Goal: Information Seeking & Learning: Learn about a topic

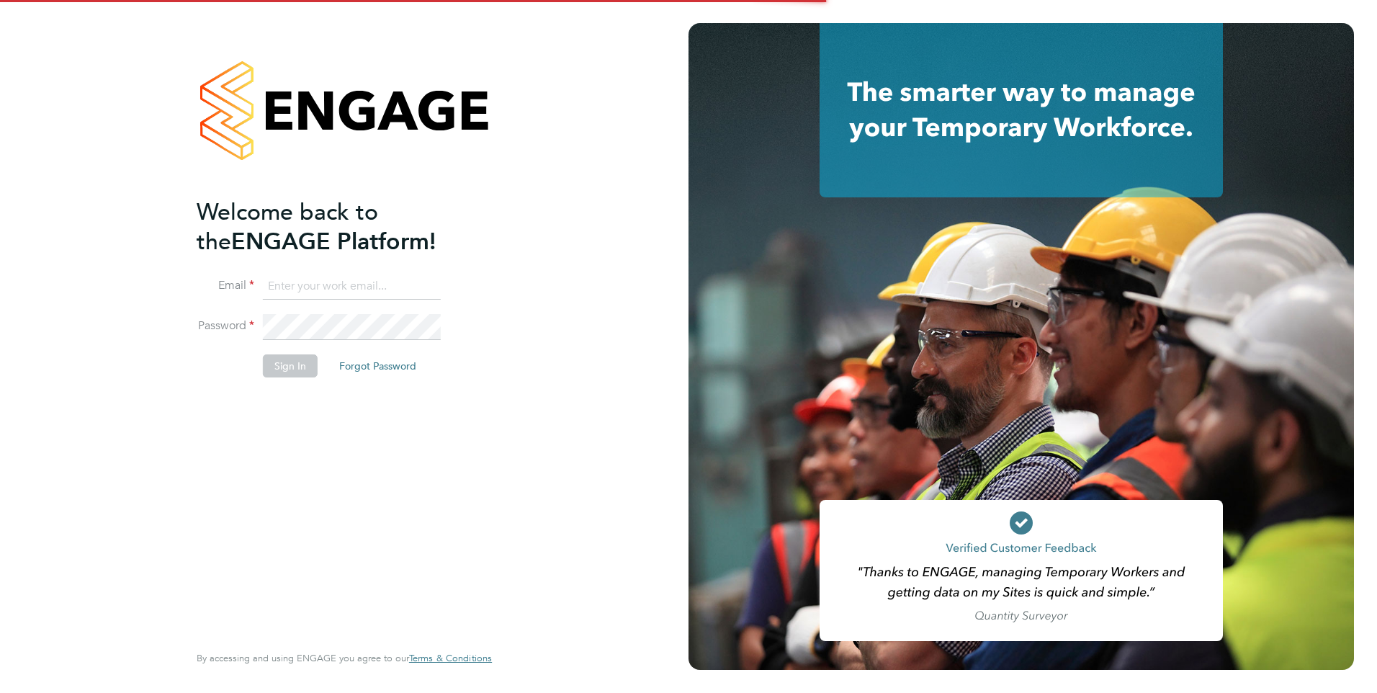
type input "eva@mmpconsultancy.co.uk"
drag, startPoint x: 0, startPoint y: 0, endPoint x: 282, endPoint y: 364, distance: 459.9
click at [282, 363] on button "Sign In" at bounding box center [290, 365] width 55 height 23
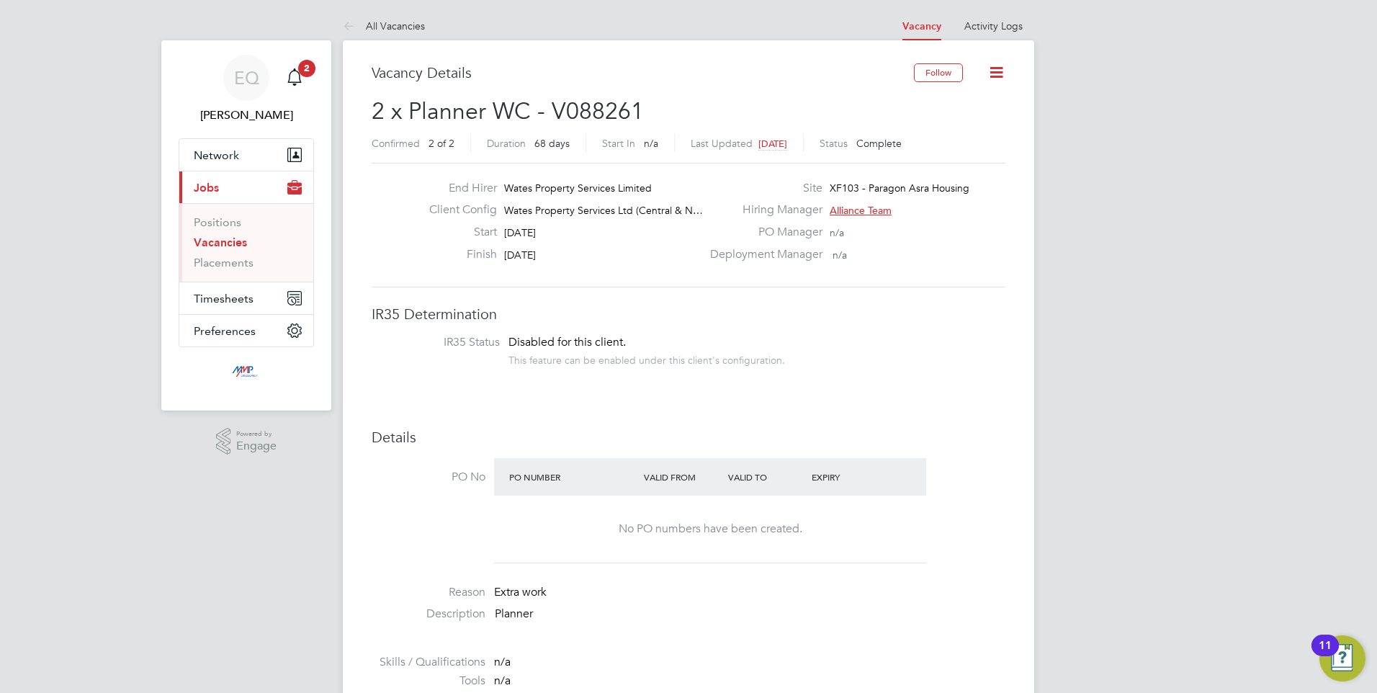
click at [209, 246] on link "Vacancies" at bounding box center [220, 242] width 53 height 14
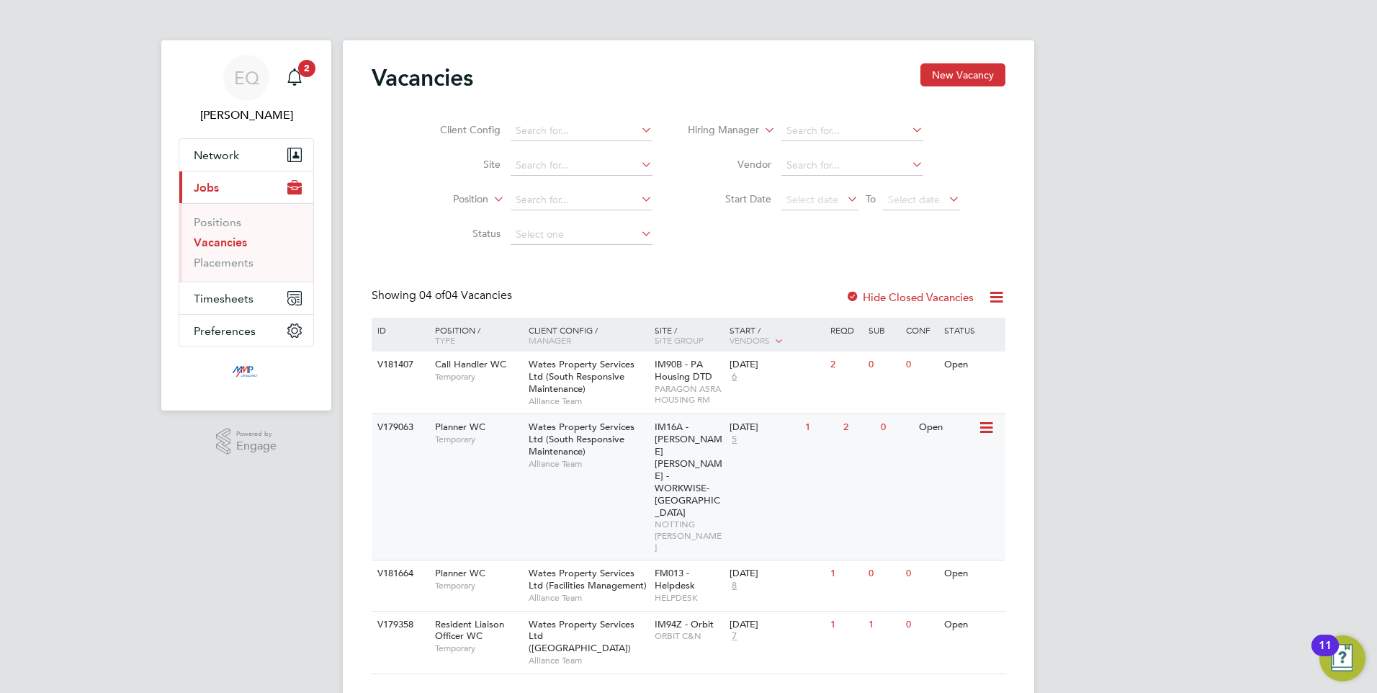
click at [468, 469] on div "V179063 Planner WC Temporary Wates Property Services Ltd (South Responsive Main…" at bounding box center [689, 486] width 634 height 146
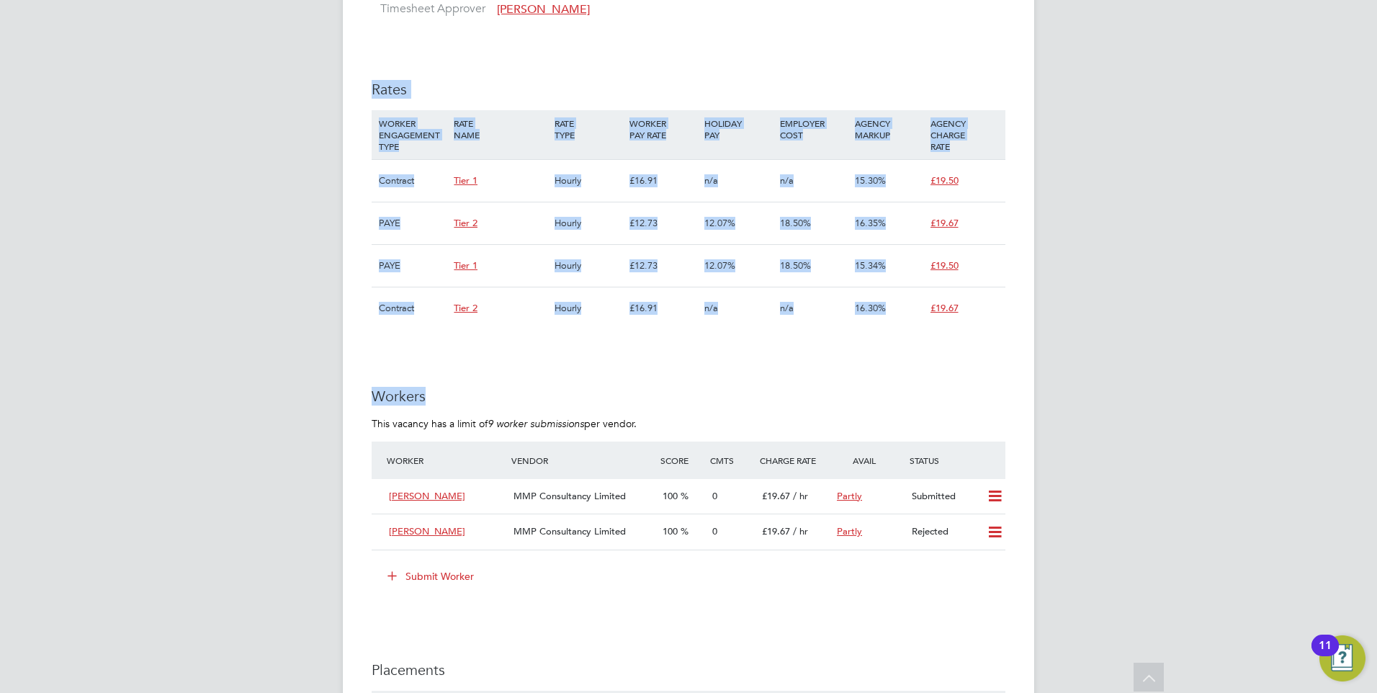
drag, startPoint x: 738, startPoint y: 336, endPoint x: 356, endPoint y: 73, distance: 463.4
click at [356, 73] on div "Vacancy Details Unfollow 1 x Planner WC - V179063 Confirmed 0 of 1 Duration 93 …" at bounding box center [688, 167] width 691 height 1985
drag, startPoint x: 356, startPoint y: 73, endPoint x: 454, endPoint y: 59, distance: 98.3
click at [454, 59] on div "IR35 Determination IR35 Status Disabled for this client. This feature can be en…" at bounding box center [689, 285] width 634 height 1691
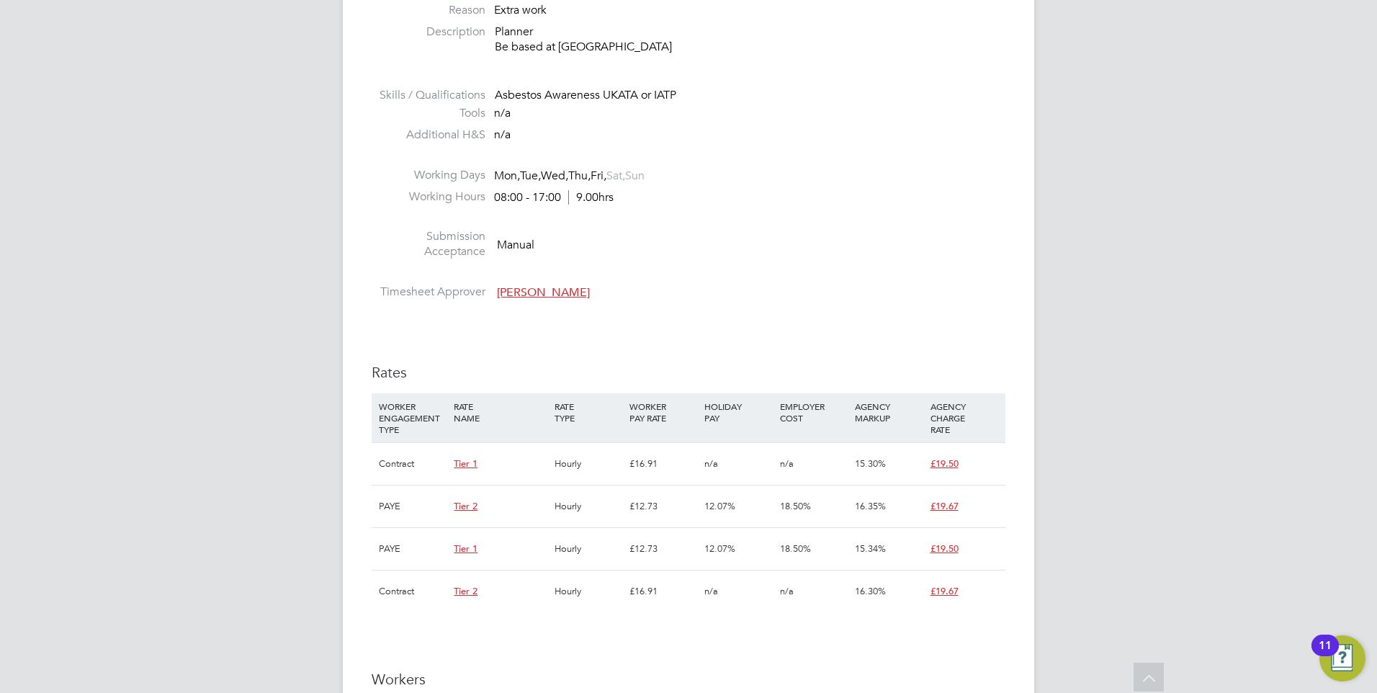
scroll to position [577, 0]
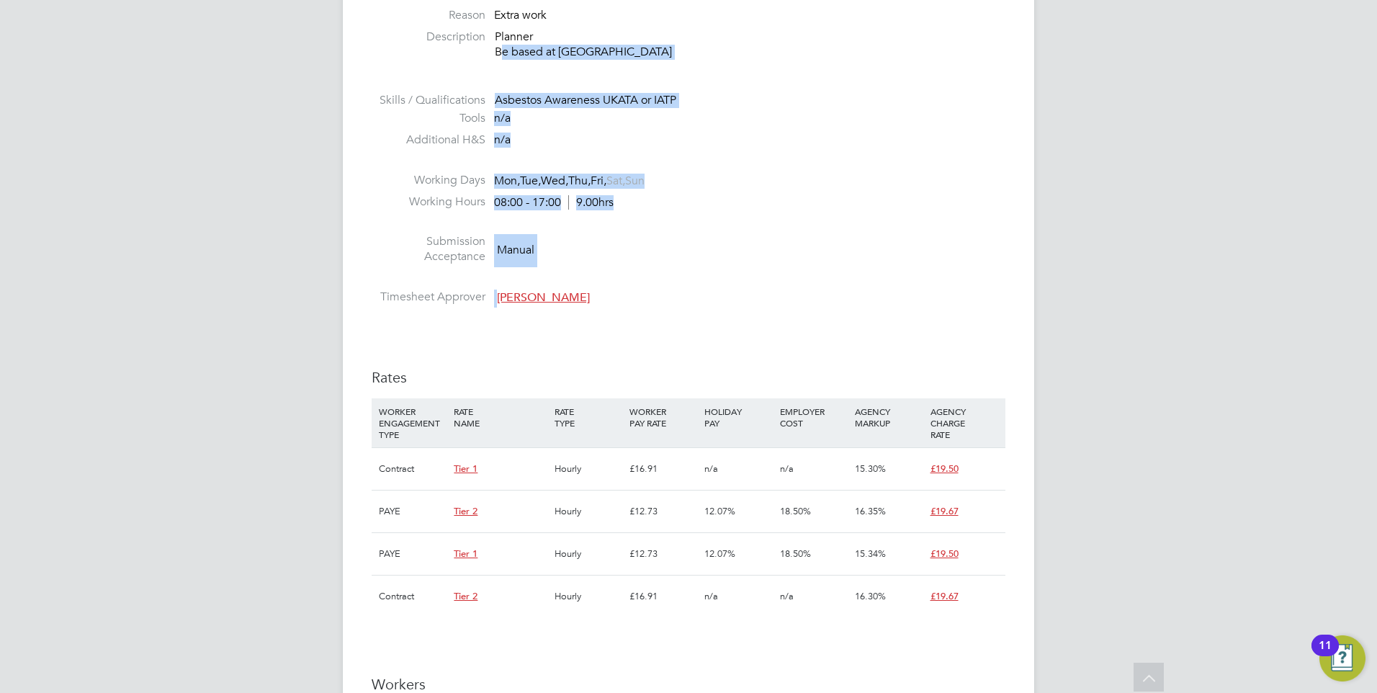
drag, startPoint x: 642, startPoint y: 305, endPoint x: 436, endPoint y: 62, distance: 318.8
click at [436, 62] on ul "PO No PO Number Valid From Valid To Expiry No PO numbers have been created. Rea…" at bounding box center [689, 96] width 634 height 430
drag, startPoint x: 436, startPoint y: 62, endPoint x: 662, endPoint y: 217, distance: 275.0
click at [662, 217] on li at bounding box center [689, 224] width 634 height 19
drag, startPoint x: 588, startPoint y: 327, endPoint x: 360, endPoint y: 88, distance: 330.5
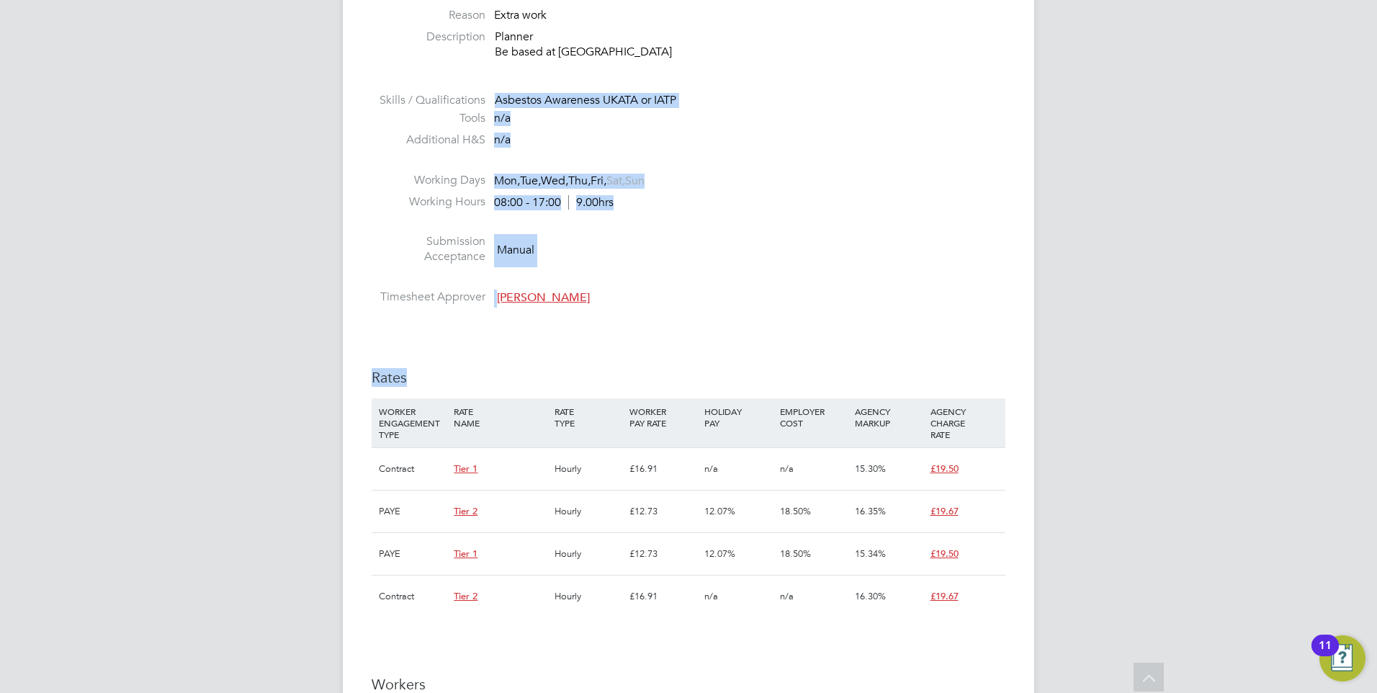
click at [360, 88] on div "Vacancy Details Unfollow 1 x Planner WC - V179063 Confirmed 0 of 1 Duration 93 …" at bounding box center [688, 456] width 691 height 1985
drag, startPoint x: 360, startPoint y: 88, endPoint x: 760, endPoint y: 176, distance: 409.3
click at [760, 176] on li "Working Days Mon, Tue, Wed, Thu, Fri, Sat, Sun" at bounding box center [689, 184] width 634 height 22
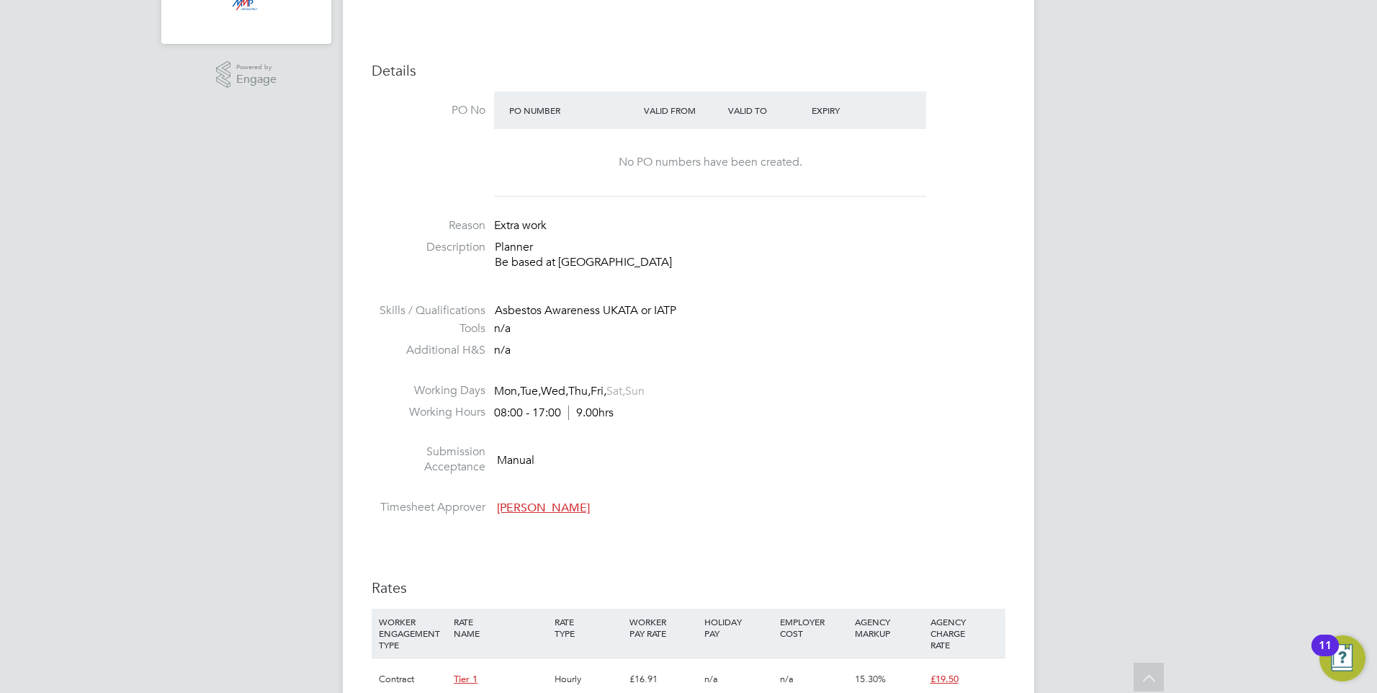
scroll to position [361, 0]
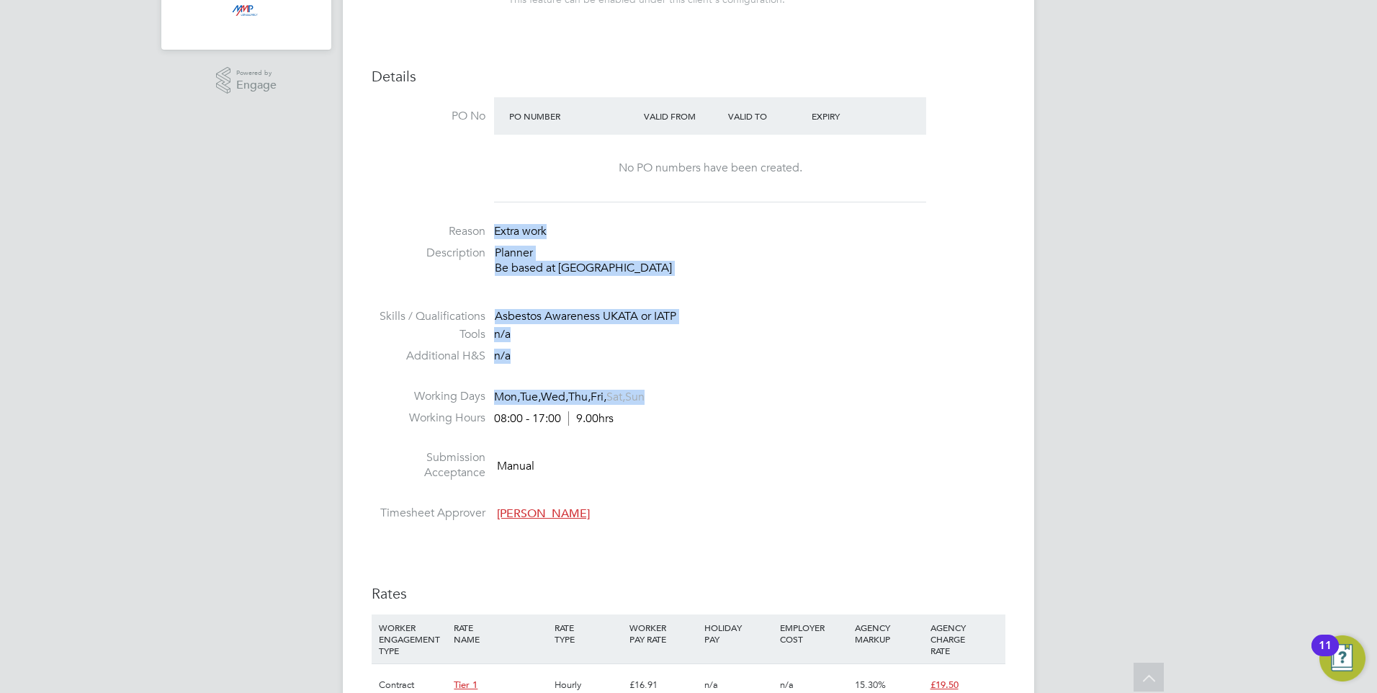
drag, startPoint x: 696, startPoint y: 389, endPoint x: 478, endPoint y: 230, distance: 270.1
click at [478, 230] on ul "PO No PO Number Valid From Valid To Expiry No PO numbers have been created. Rea…" at bounding box center [689, 312] width 634 height 430
drag, startPoint x: 478, startPoint y: 230, endPoint x: 706, endPoint y: 287, distance: 235.3
click at [706, 287] on li "Description Planner Be based at Finsbury park" at bounding box center [689, 268] width 634 height 45
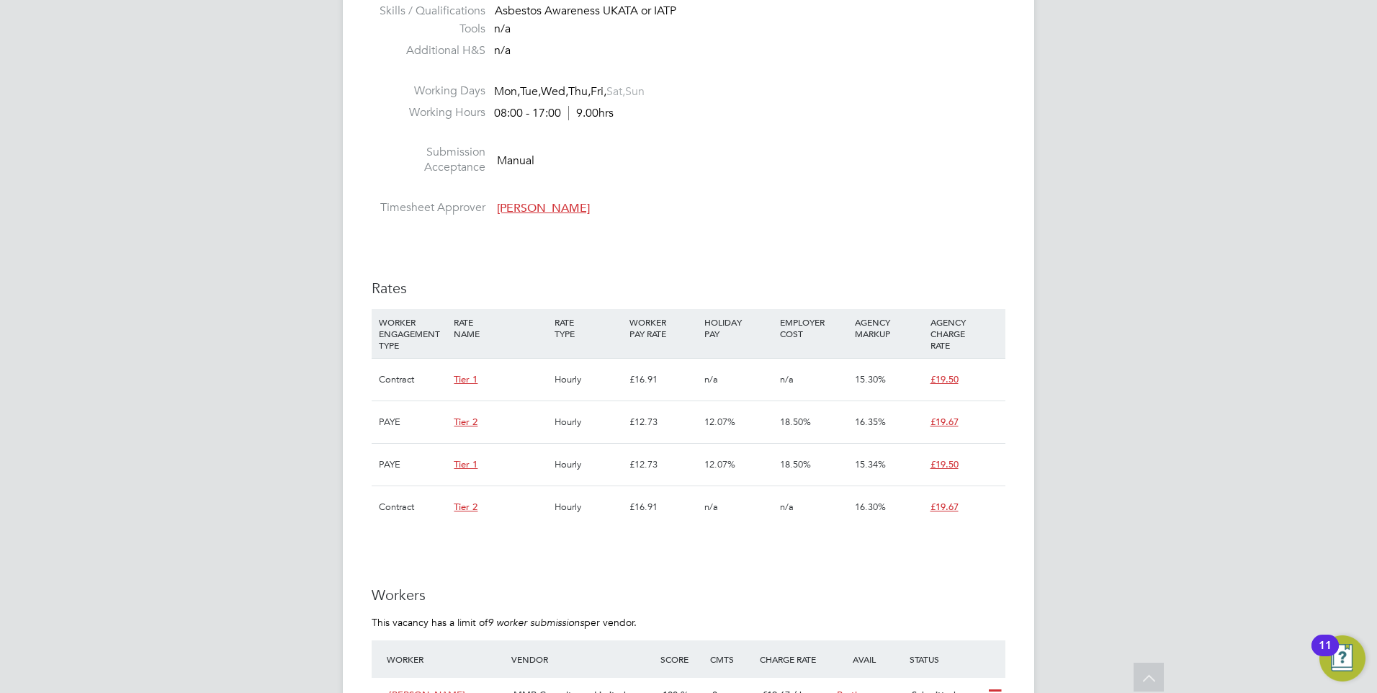
scroll to position [721, 0]
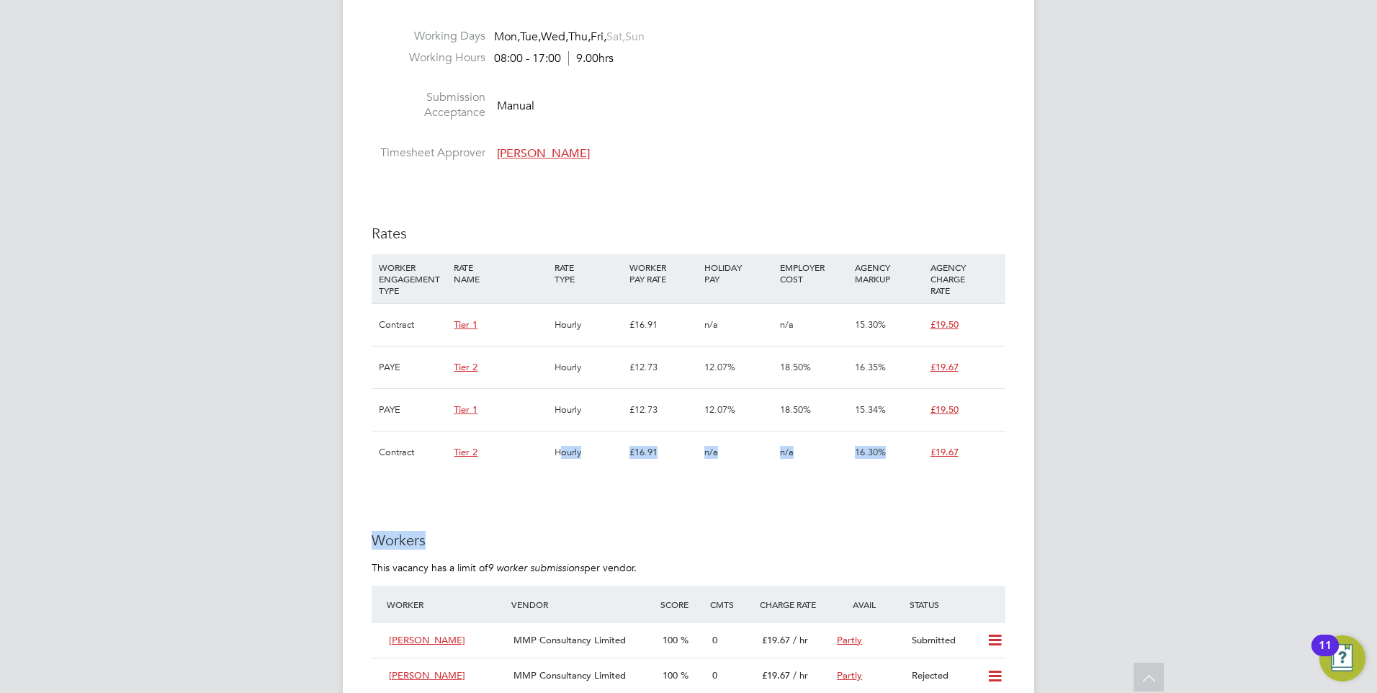
drag, startPoint x: 655, startPoint y: 480, endPoint x: 563, endPoint y: 436, distance: 102.1
click at [563, 436] on div "IR35 Determination IR35 Status Disabled for this client. This feature can be en…" at bounding box center [689, 429] width 634 height 1691
drag, startPoint x: 563, startPoint y: 436, endPoint x: 525, endPoint y: 464, distance: 47.4
click at [638, 470] on div "£16.91" at bounding box center [663, 452] width 75 height 42
drag, startPoint x: 376, startPoint y: 451, endPoint x: 1002, endPoint y: 459, distance: 625.8
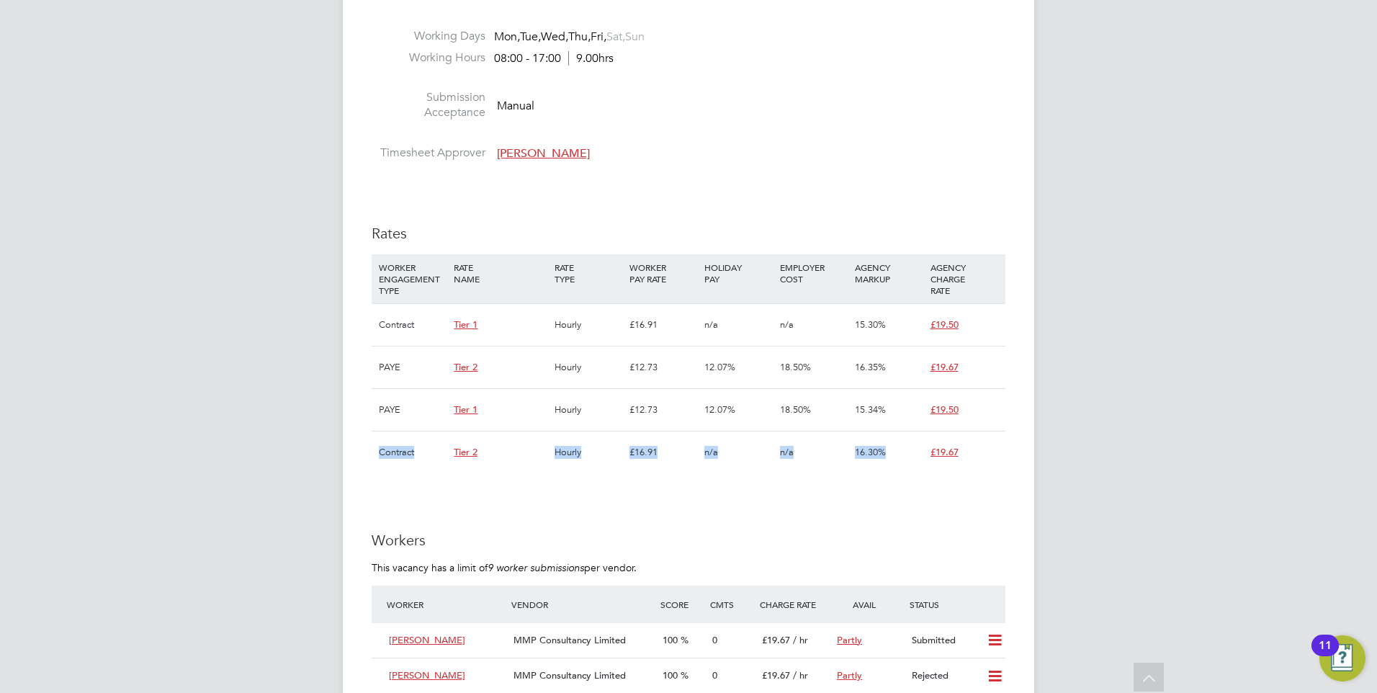
click at [1002, 459] on div "Contract Tier 2 Hourly £16.91 n/a n/a 16.30% £19.67" at bounding box center [689, 452] width 634 height 42
drag, startPoint x: 1002, startPoint y: 459, endPoint x: 892, endPoint y: 511, distance: 120.8
click at [892, 511] on div "IR35 Determination IR35 Status Disabled for this client. This feature can be en…" at bounding box center [689, 429] width 634 height 1691
